Goal: Task Accomplishment & Management: Use online tool/utility

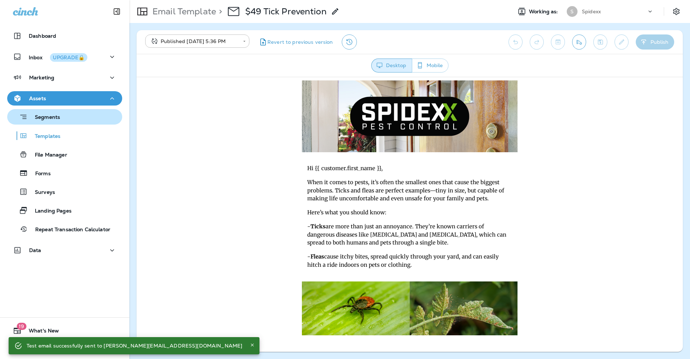
click at [94, 119] on div "Segments" at bounding box center [64, 116] width 109 height 11
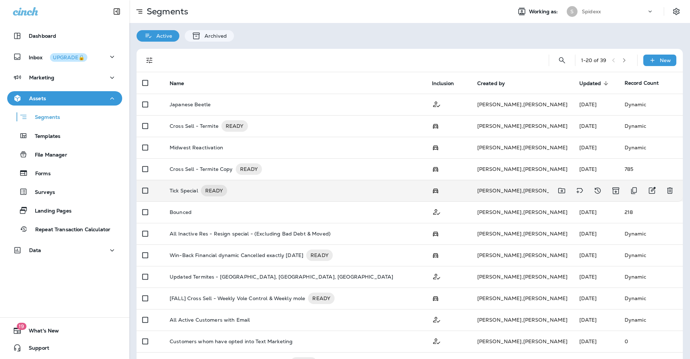
click at [321, 185] on div "Tick Special READY" at bounding box center [295, 190] width 251 height 11
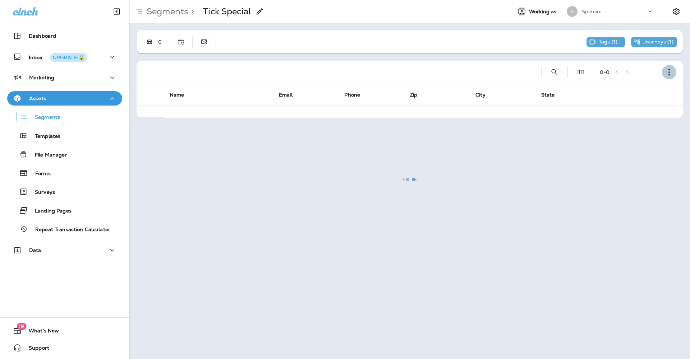
click at [671, 72] on icon "button" at bounding box center [668, 72] width 7 height 7
click at [617, 88] on p "Edit Segment" at bounding box center [621, 91] width 37 height 6
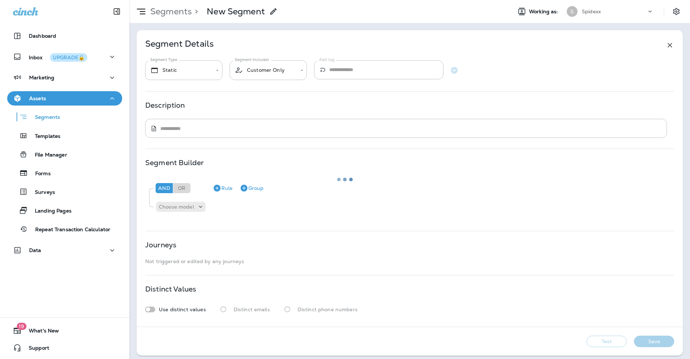
type input "*******"
type input "**********"
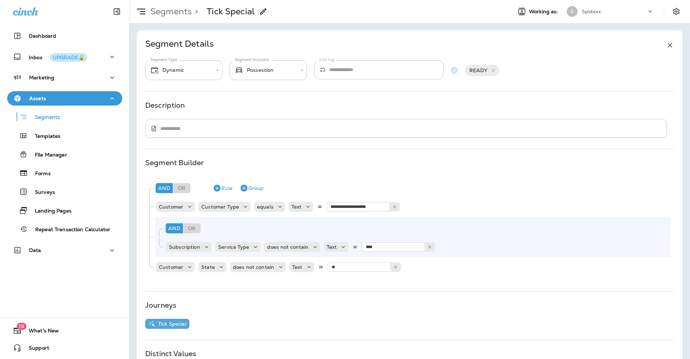
scroll to position [69, 0]
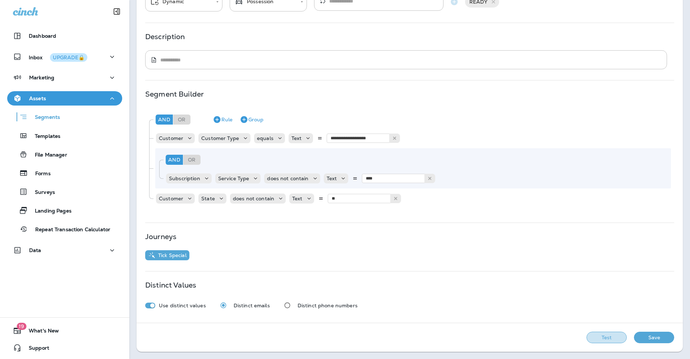
click at [598, 342] on button "Test" at bounding box center [606, 337] width 40 height 11
click at [549, 335] on button "Get Total" at bounding box center [555, 337] width 47 height 11
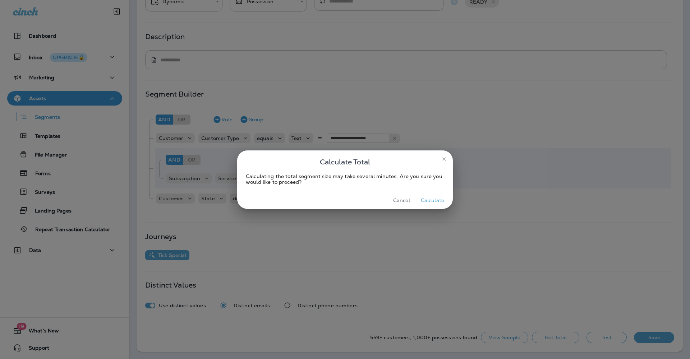
click at [428, 199] on button "Calculate" at bounding box center [432, 200] width 29 height 11
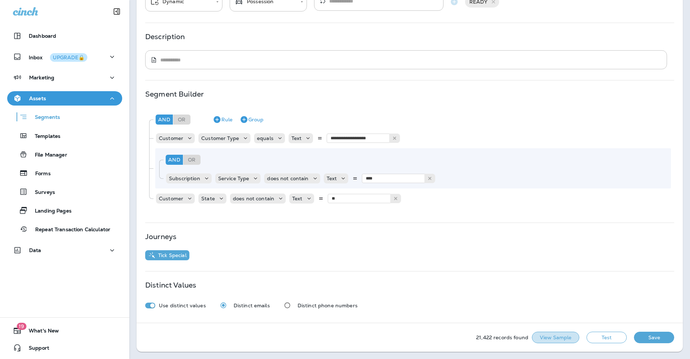
click at [551, 339] on button "View Sample" at bounding box center [555, 337] width 47 height 11
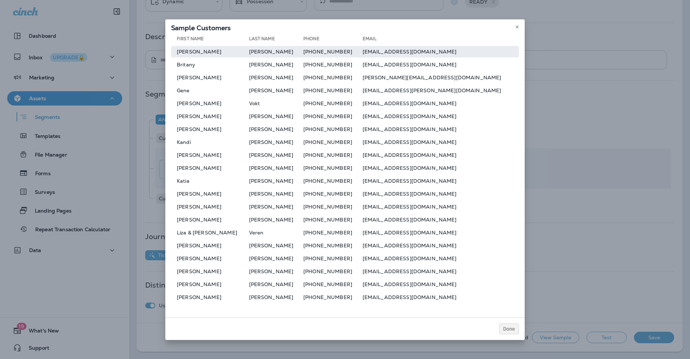
click at [381, 52] on td "dwconrad06@gmail.com" at bounding box center [440, 51] width 156 height 11
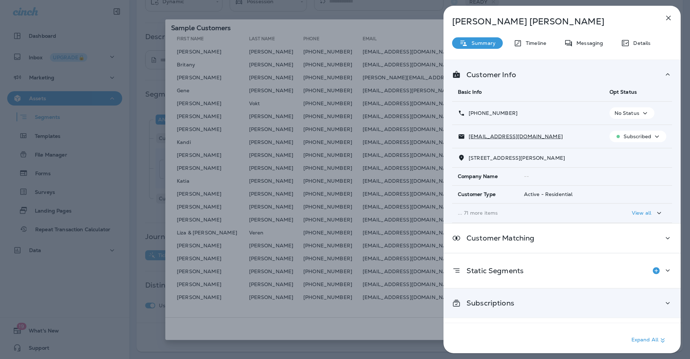
click at [664, 300] on icon at bounding box center [667, 303] width 9 height 9
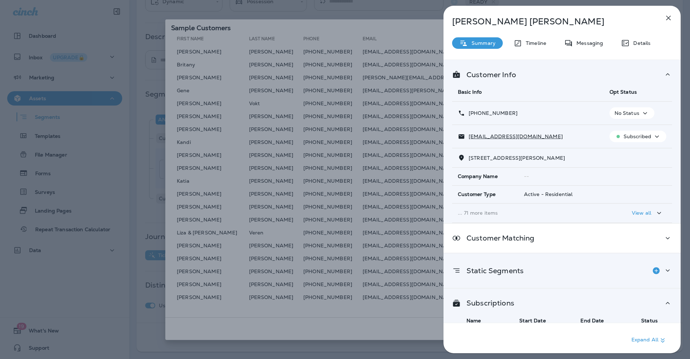
scroll to position [33, 0]
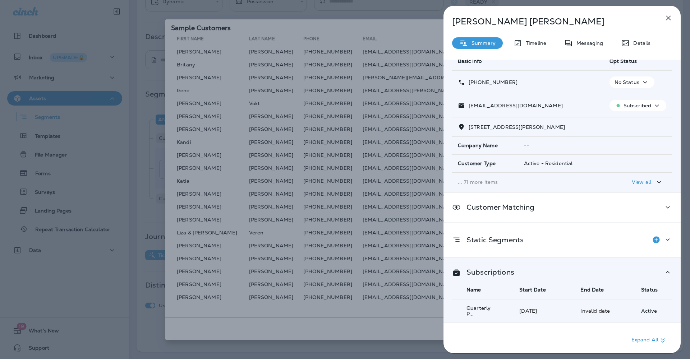
click at [668, 17] on icon "button" at bounding box center [668, 18] width 9 height 9
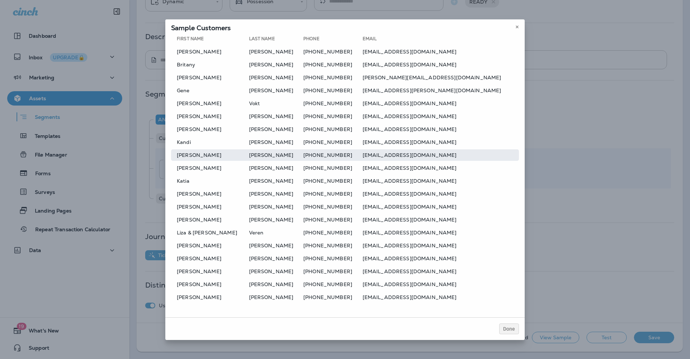
drag, startPoint x: 381, startPoint y: 164, endPoint x: 381, endPoint y: 159, distance: 4.3
click at [381, 163] on div at bounding box center [345, 179] width 690 height 359
click at [382, 156] on td "zzackhayes@gmail.com" at bounding box center [440, 154] width 156 height 11
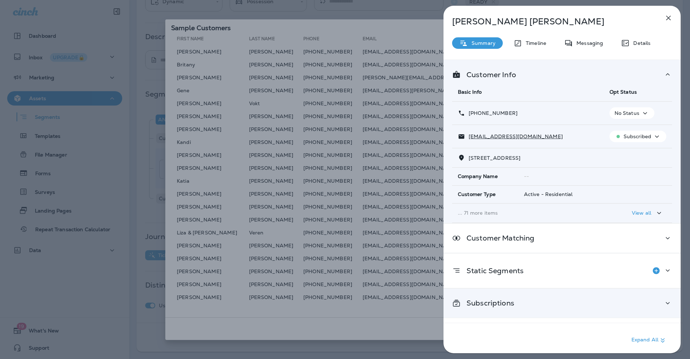
click at [663, 303] on icon at bounding box center [667, 303] width 9 height 9
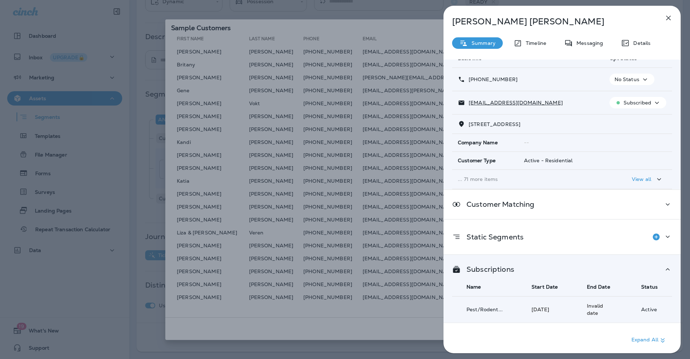
scroll to position [40, 0]
click at [669, 22] on button "button" at bounding box center [668, 18] width 14 height 14
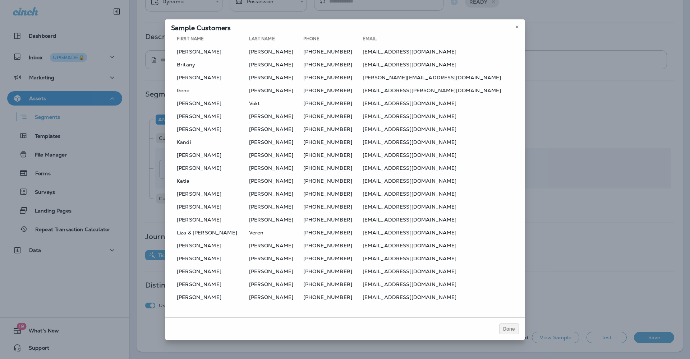
click at [418, 250] on div at bounding box center [381, 179] width 690 height 359
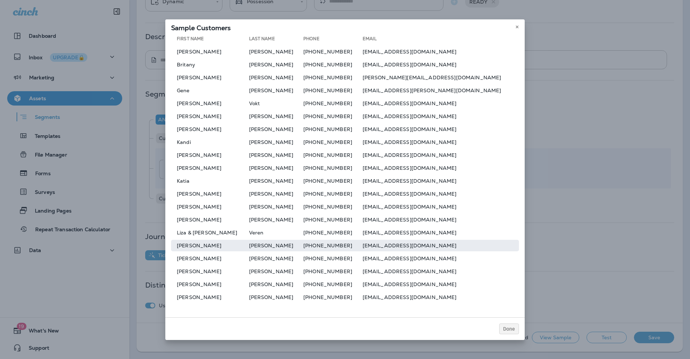
click at [413, 247] on td "abcwilk@live.com" at bounding box center [440, 245] width 156 height 11
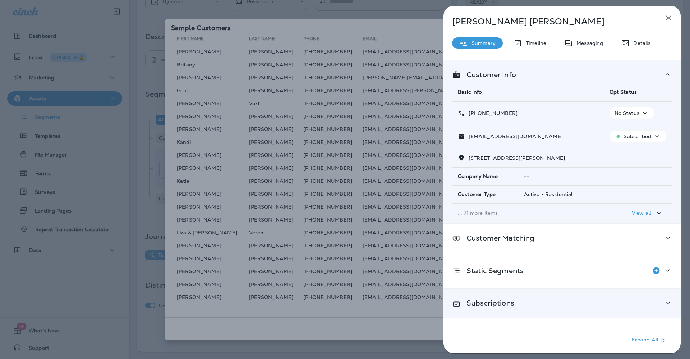
click at [614, 305] on div "Subscriptions" at bounding box center [562, 303] width 220 height 9
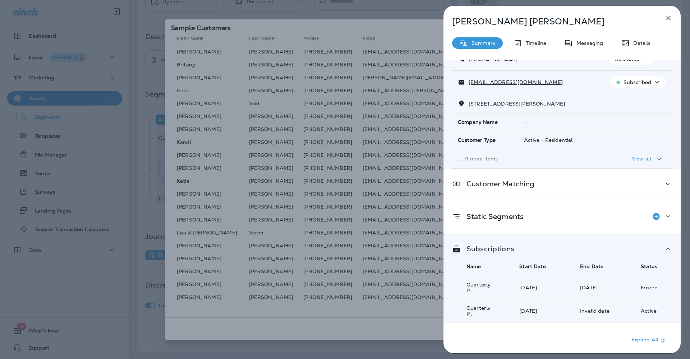
scroll to position [56, 0]
click at [666, 19] on icon "button" at bounding box center [668, 18] width 9 height 9
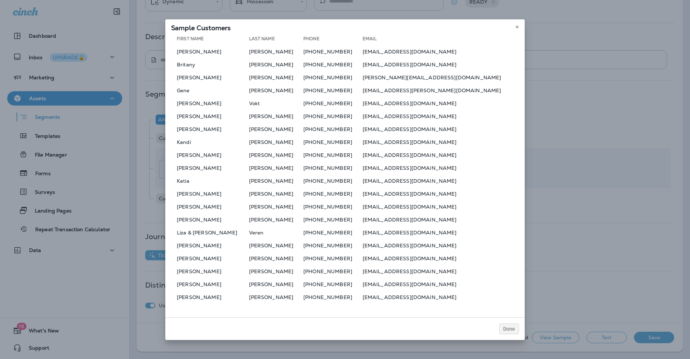
click at [321, 187] on table "First Name Last Name Phone Email David Conrad +15154907505 dwconrad06@gmail.com…" at bounding box center [345, 169] width 348 height 270
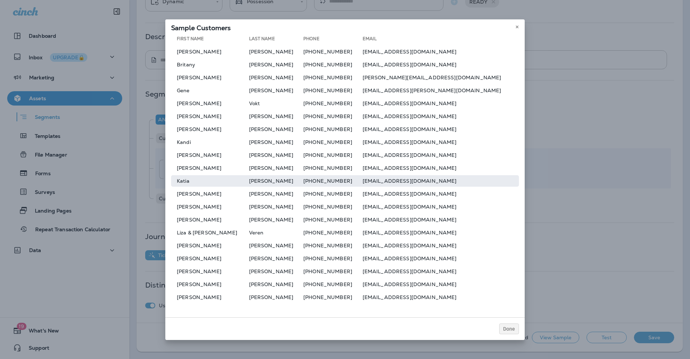
click at [332, 180] on td "+15042091319" at bounding box center [332, 180] width 59 height 11
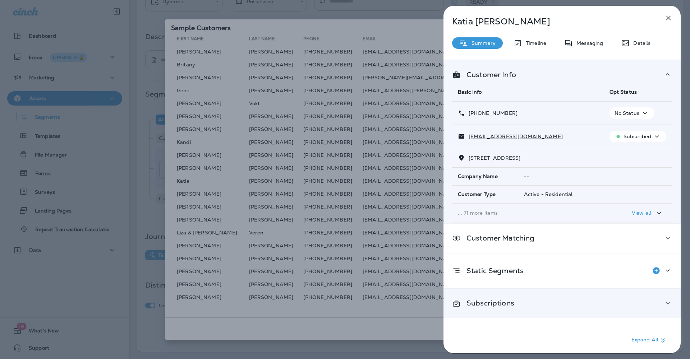
click at [530, 299] on div "Subscriptions" at bounding box center [562, 303] width 220 height 9
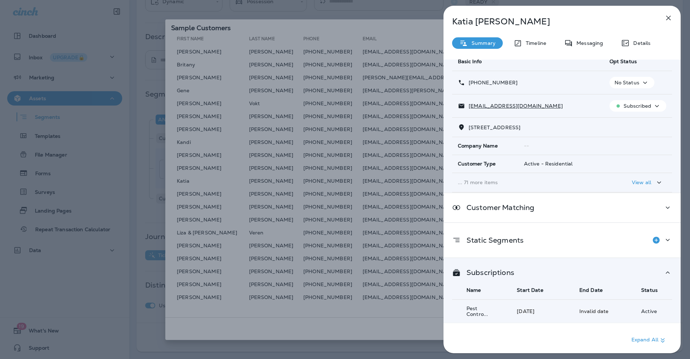
scroll to position [30, 0]
click at [667, 17] on icon "button" at bounding box center [668, 18] width 5 height 5
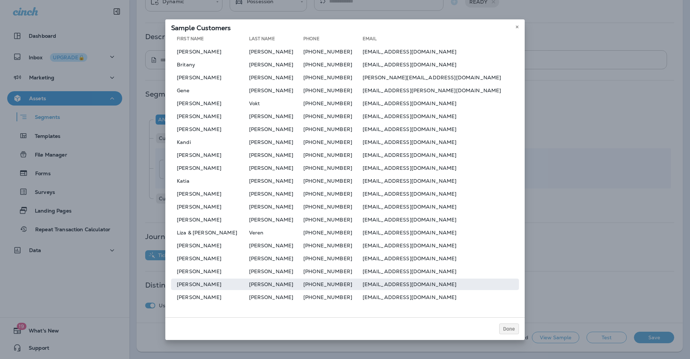
click at [273, 284] on td "Kauffman" at bounding box center [276, 284] width 55 height 11
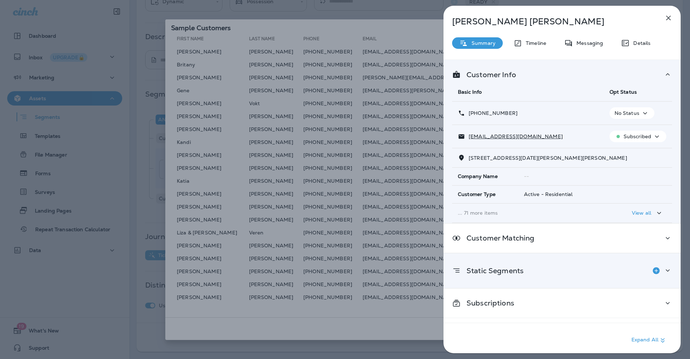
drag, startPoint x: 574, startPoint y: 303, endPoint x: 574, endPoint y: 282, distance: 21.2
click at [574, 303] on div "Subscriptions" at bounding box center [562, 303] width 220 height 9
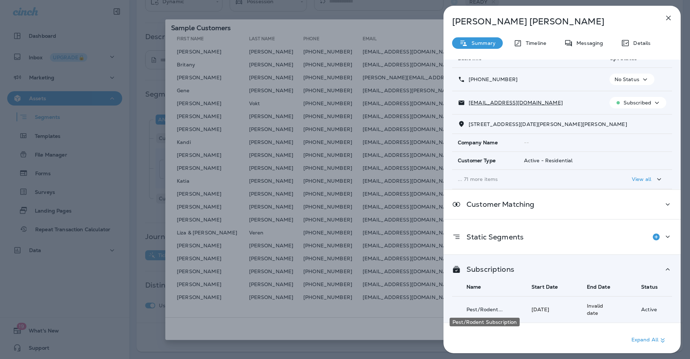
scroll to position [40, 0]
click at [667, 17] on icon "button" at bounding box center [668, 18] width 9 height 9
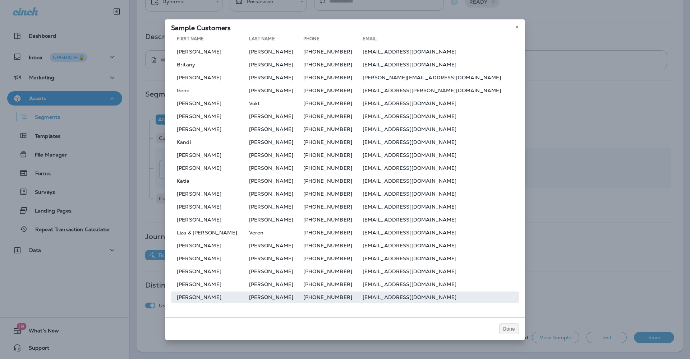
click at [306, 295] on td "+15153219959" at bounding box center [332, 297] width 59 height 11
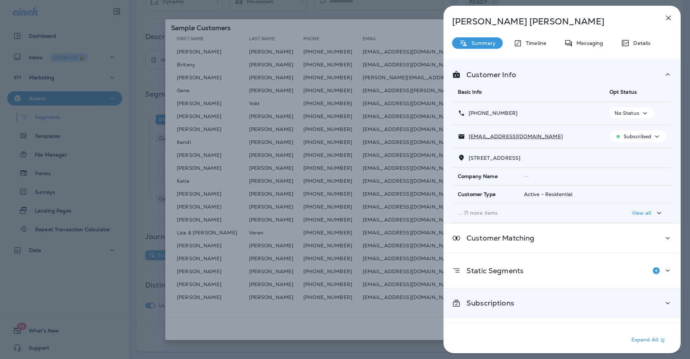
click at [514, 314] on div "Subscriptions" at bounding box center [561, 303] width 237 height 29
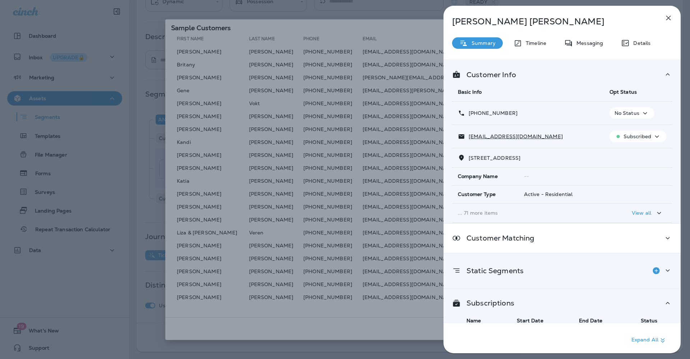
scroll to position [54, 0]
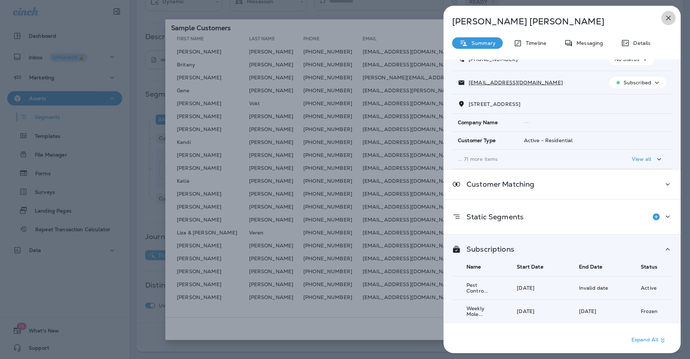
click at [669, 19] on icon "button" at bounding box center [668, 18] width 5 height 5
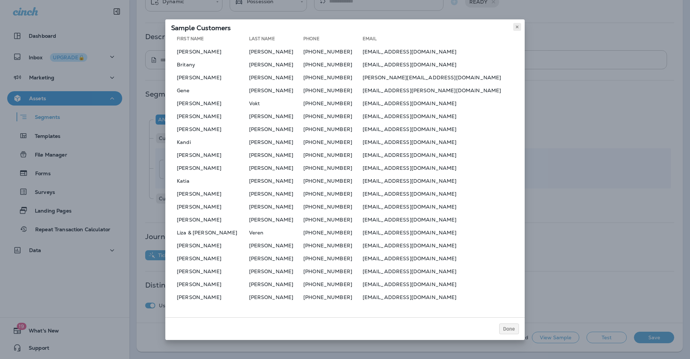
click at [516, 25] on icon at bounding box center [517, 27] width 4 height 4
